Goal: Transaction & Acquisition: Purchase product/service

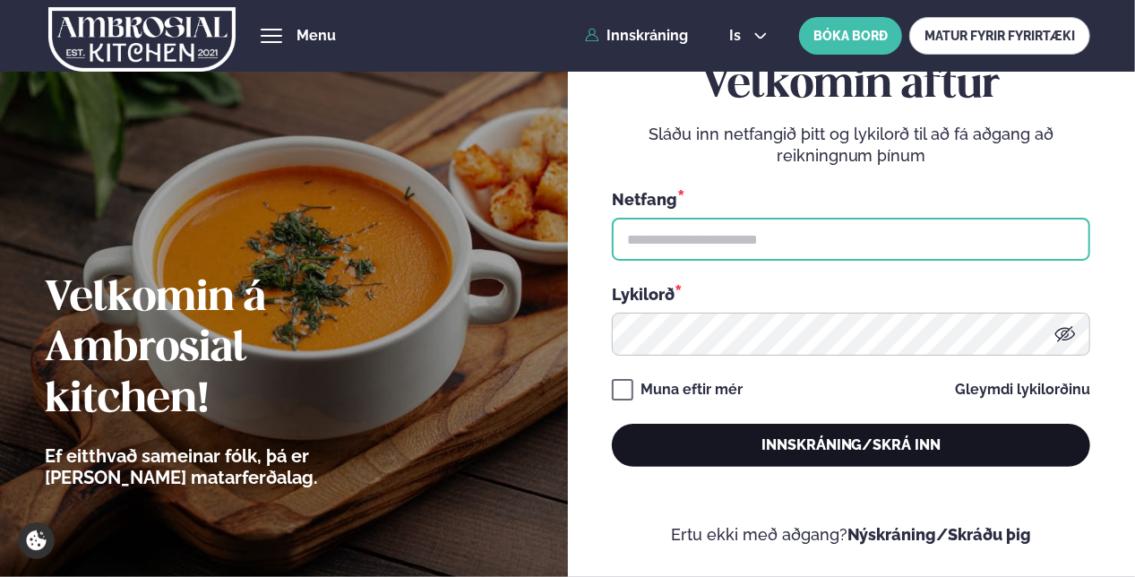
type input "**********"
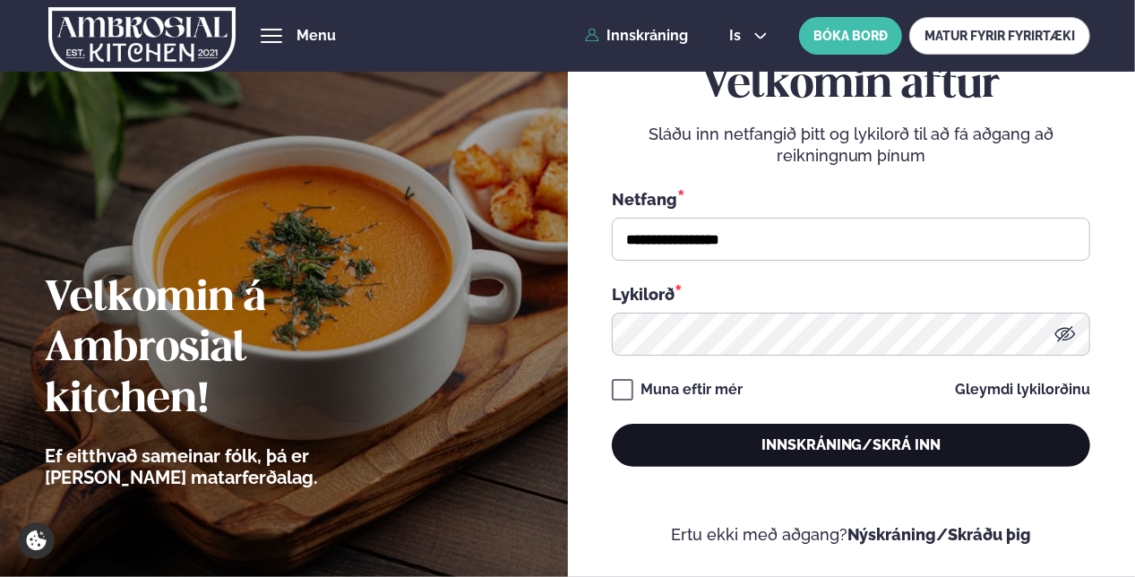
click at [790, 443] on button "Innskráning/Skrá inn" at bounding box center [851, 445] width 479 height 43
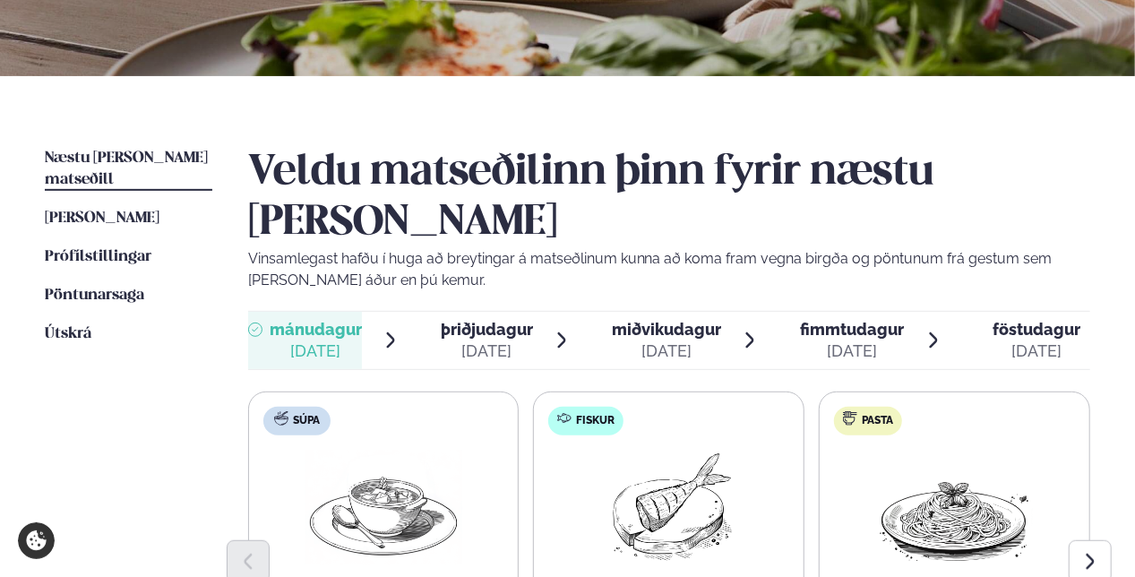
scroll to position [316, 0]
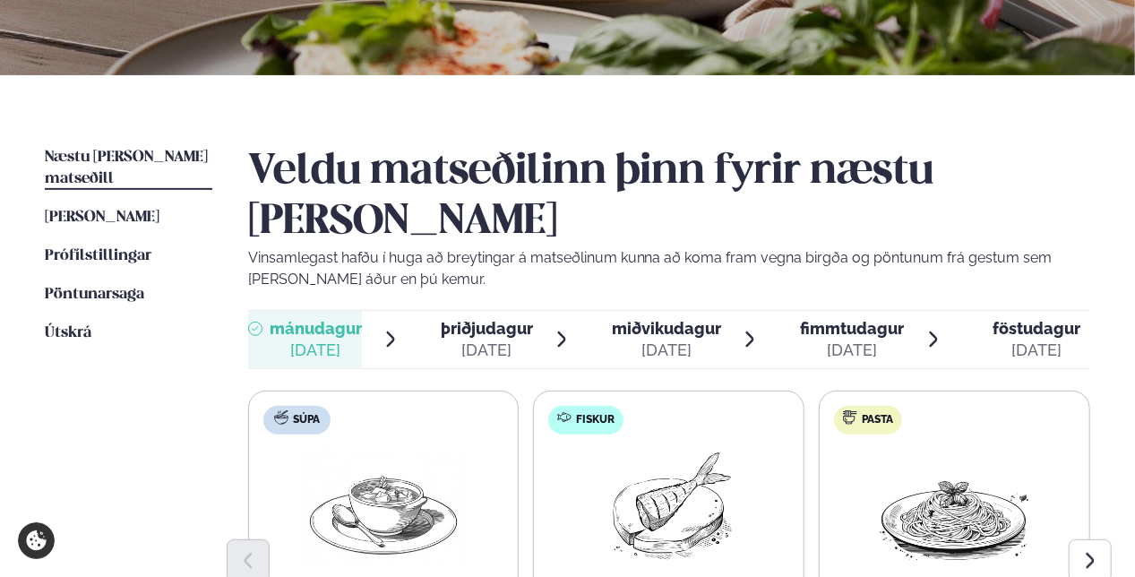
click at [681, 340] on div "[DATE]" at bounding box center [666, 351] width 109 height 22
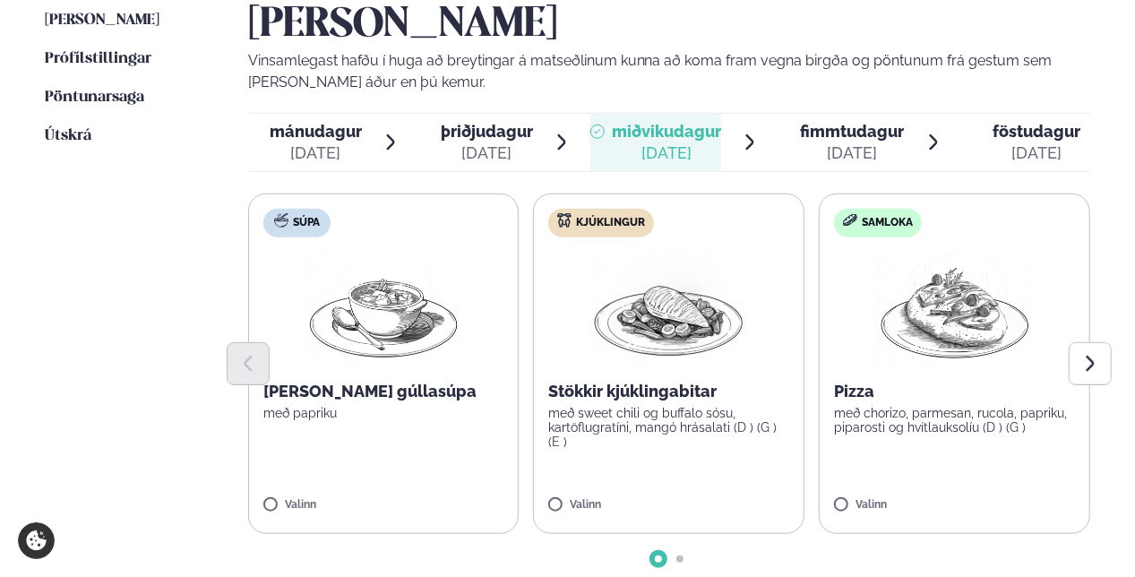
scroll to position [515, 0]
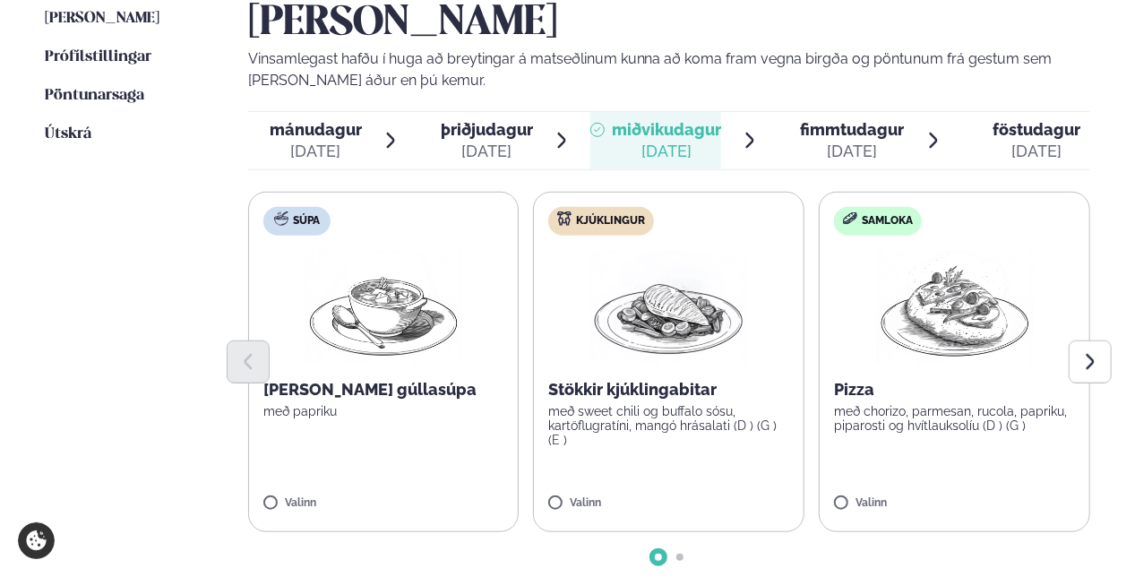
click at [677, 404] on p "með sweet chili og buffalo sósu, kartöflugratíni, mangó hrásalati (D ) (G ) (E )" at bounding box center [668, 425] width 241 height 43
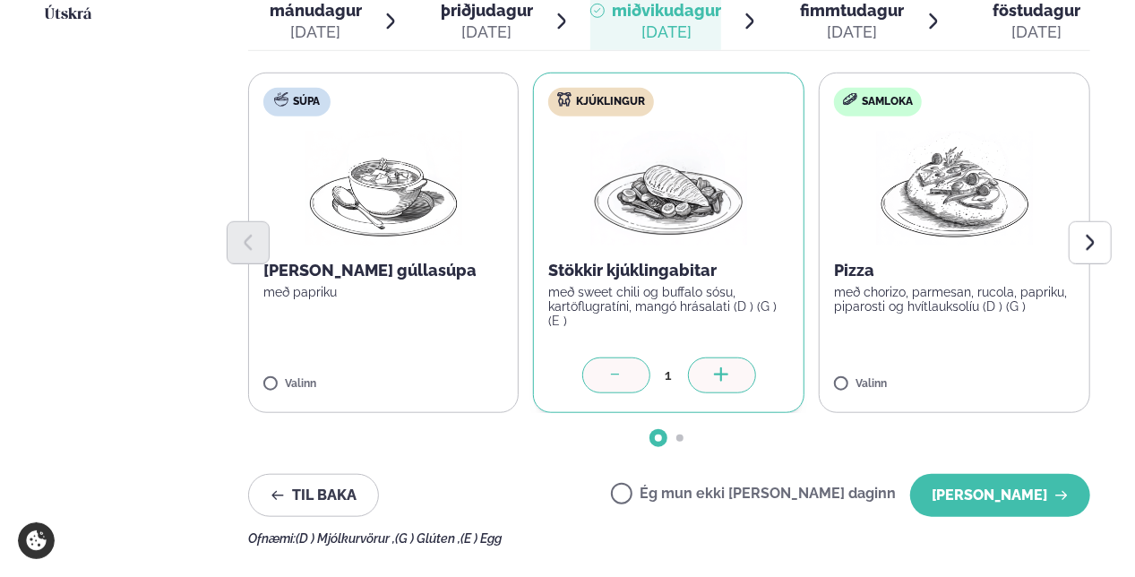
scroll to position [620, 0]
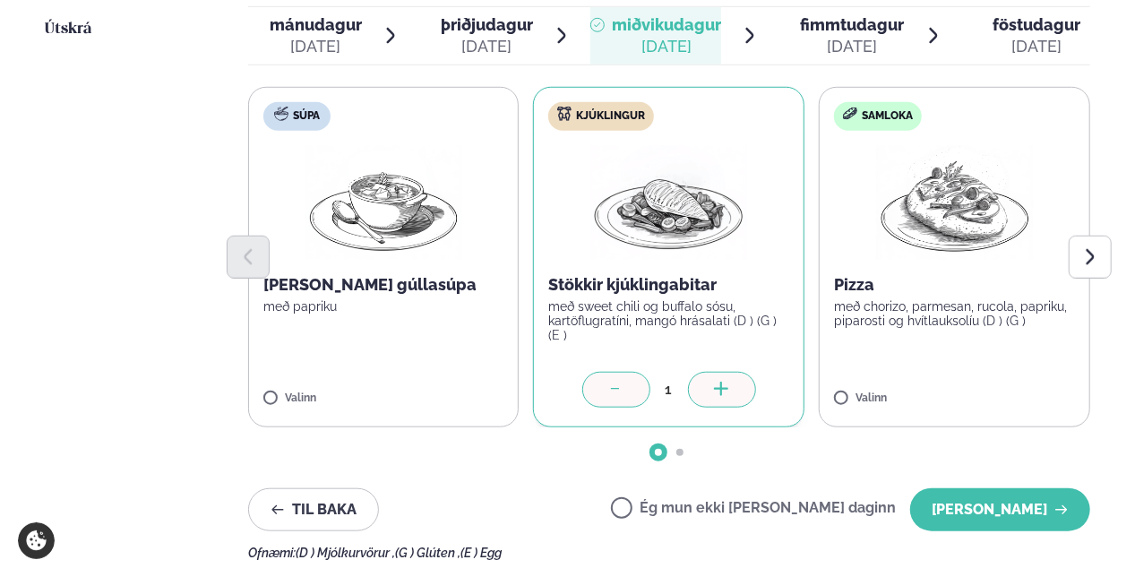
click at [995, 236] on div at bounding box center [669, 257] width 843 height 43
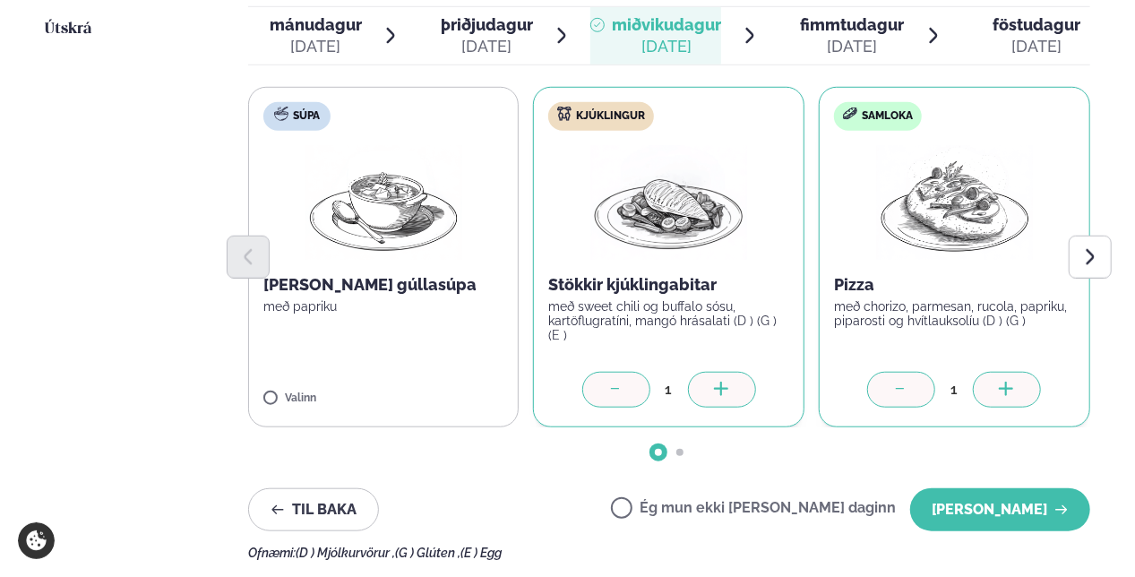
click at [618, 382] on icon at bounding box center [617, 391] width 18 height 18
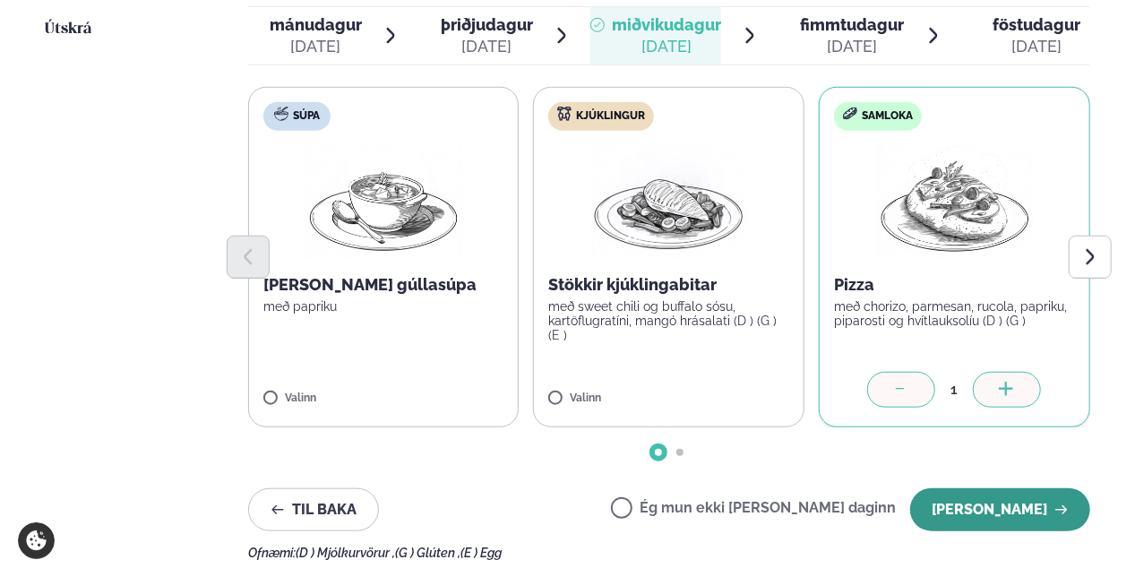
click at [1023, 488] on button "[PERSON_NAME]" at bounding box center [1000, 509] width 180 height 43
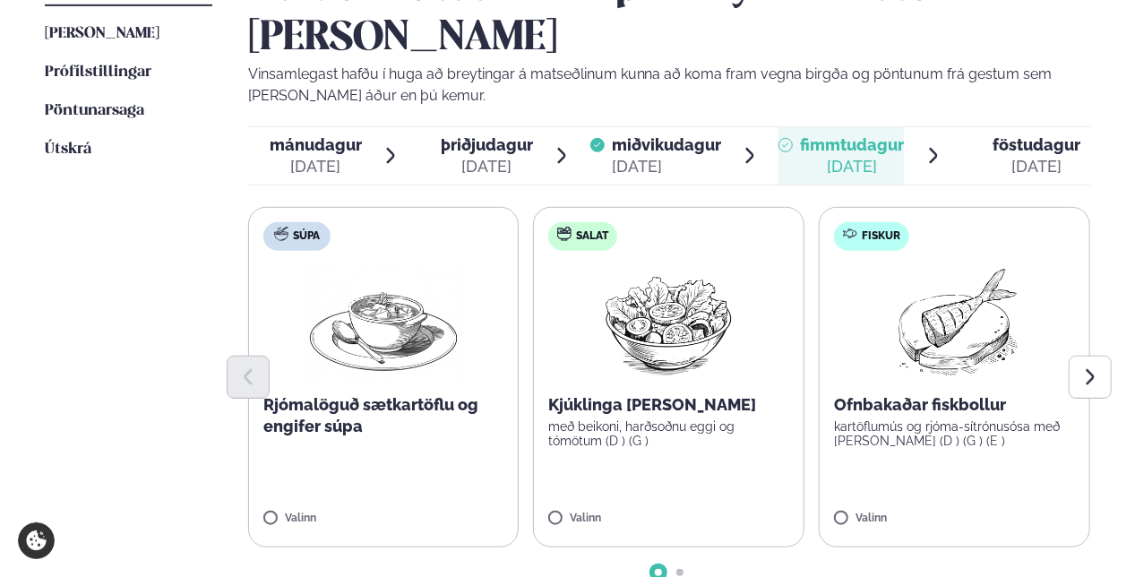
scroll to position [499, 0]
